Goal: Information Seeking & Learning: Find specific fact

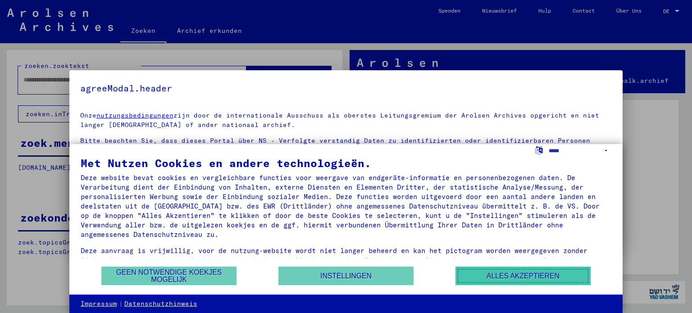
click at [511, 275] on font "Alles akzeptieren" at bounding box center [522, 276] width 73 height 8
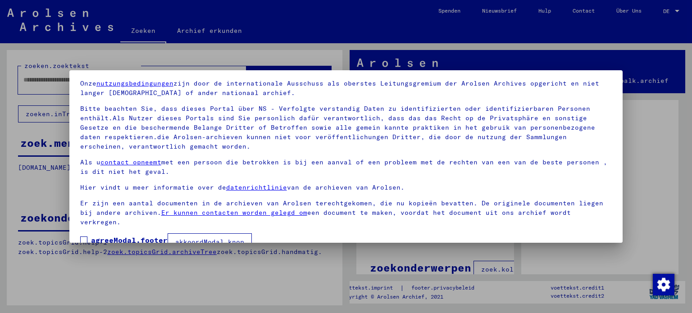
scroll to position [41, 0]
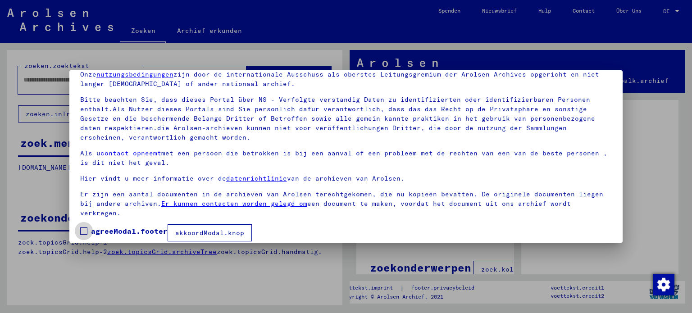
click at [81, 227] on span at bounding box center [83, 230] width 7 height 7
click at [193, 229] on font "akkoordModal.knop" at bounding box center [209, 233] width 69 height 8
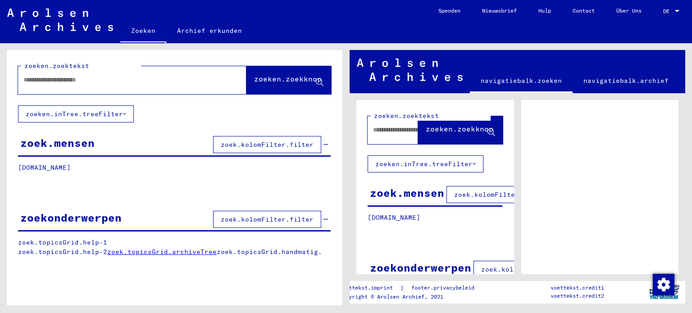
click at [80, 82] on input "text" at bounding box center [123, 79] width 201 height 9
type input "*****"
click at [302, 79] on font "zoeken.zoekknop" at bounding box center [288, 78] width 68 height 9
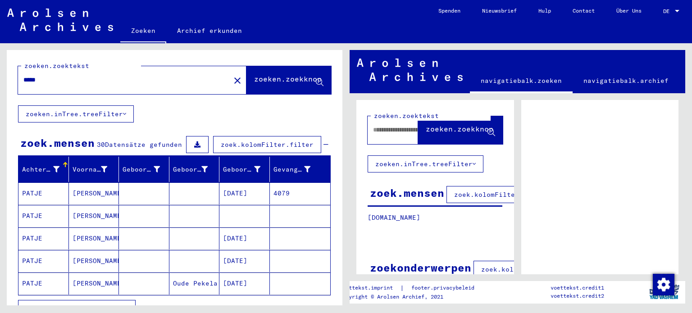
click at [41, 191] on font "PATJE" at bounding box center [32, 193] width 20 height 8
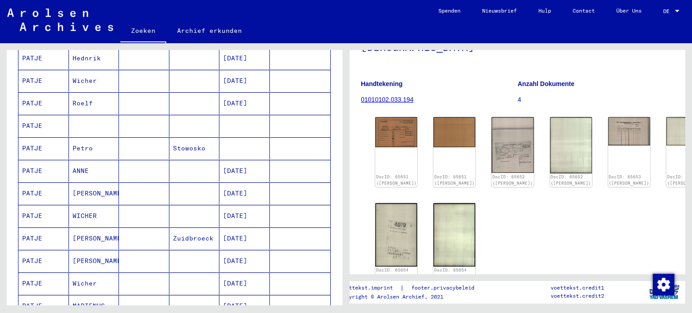
scroll to position [315, 0]
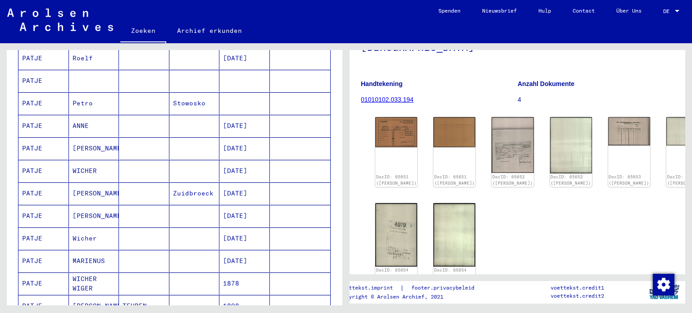
click at [86, 192] on font "[PERSON_NAME]" at bounding box center [99, 193] width 53 height 8
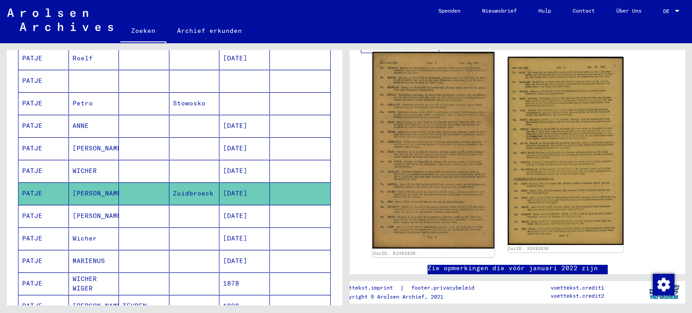
scroll to position [180, 0]
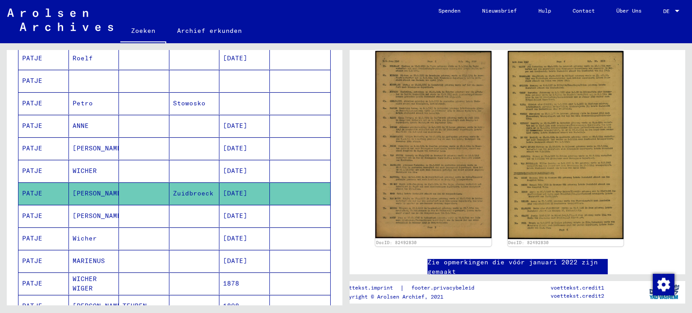
click at [49, 215] on mat-cell "PATJE" at bounding box center [43, 216] width 50 height 22
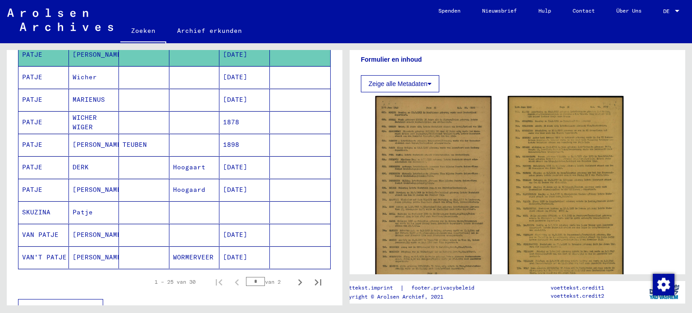
scroll to position [495, 0]
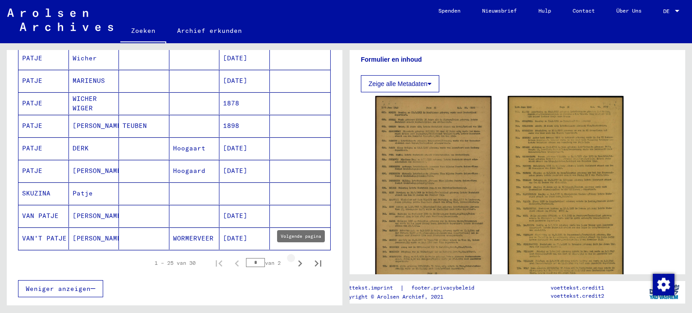
click at [298, 260] on icon "Volgende pagina" at bounding box center [300, 263] width 4 height 6
type input "*"
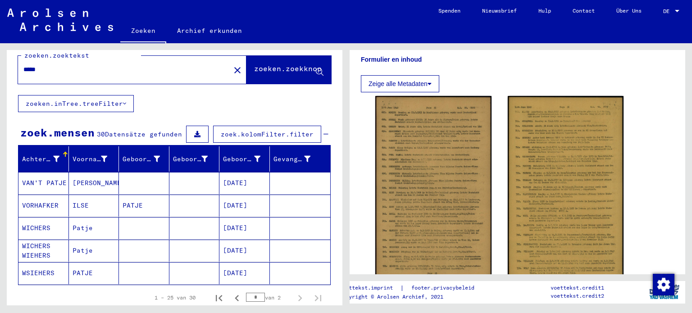
scroll to position [0, 0]
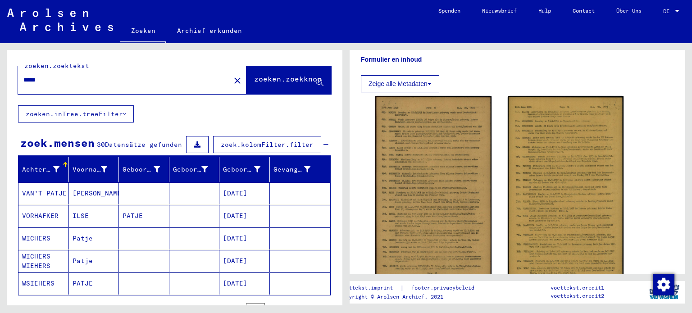
drag, startPoint x: 48, startPoint y: 82, endPoint x: 19, endPoint y: 84, distance: 28.5
click at [19, 84] on div "*****" at bounding box center [121, 80] width 207 height 20
type input "********"
click at [256, 74] on button "zoeken.zoekknop" at bounding box center [288, 80] width 85 height 28
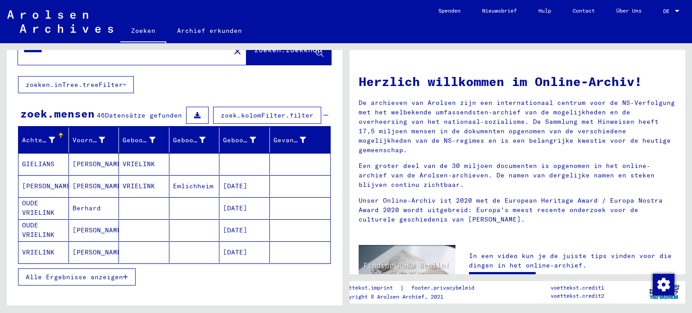
scroll to position [45, 0]
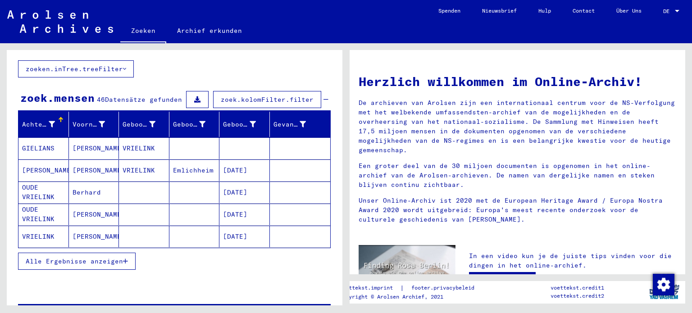
click at [36, 232] on font "VRIELINK" at bounding box center [38, 236] width 32 height 8
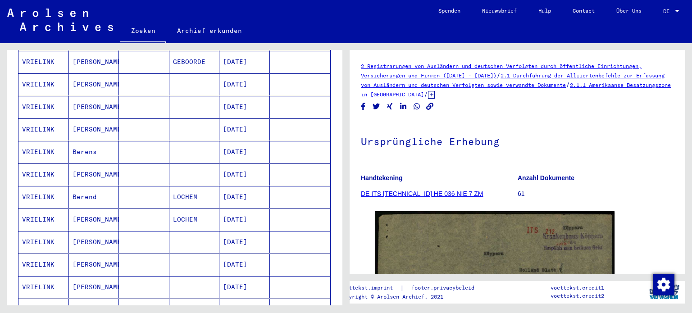
scroll to position [360, 0]
